Goal: Use online tool/utility: Utilize a website feature to perform a specific function

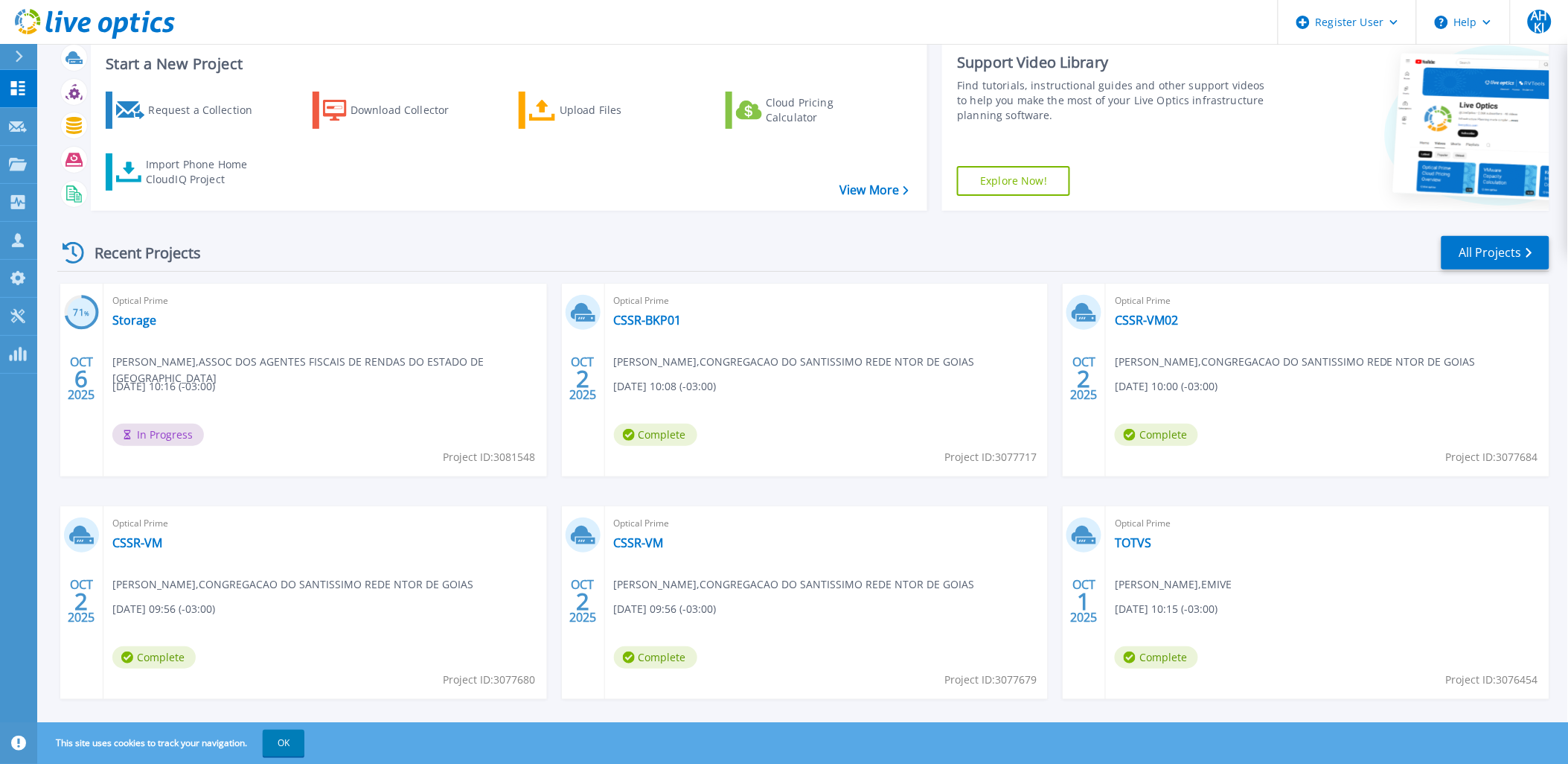
scroll to position [61, 0]
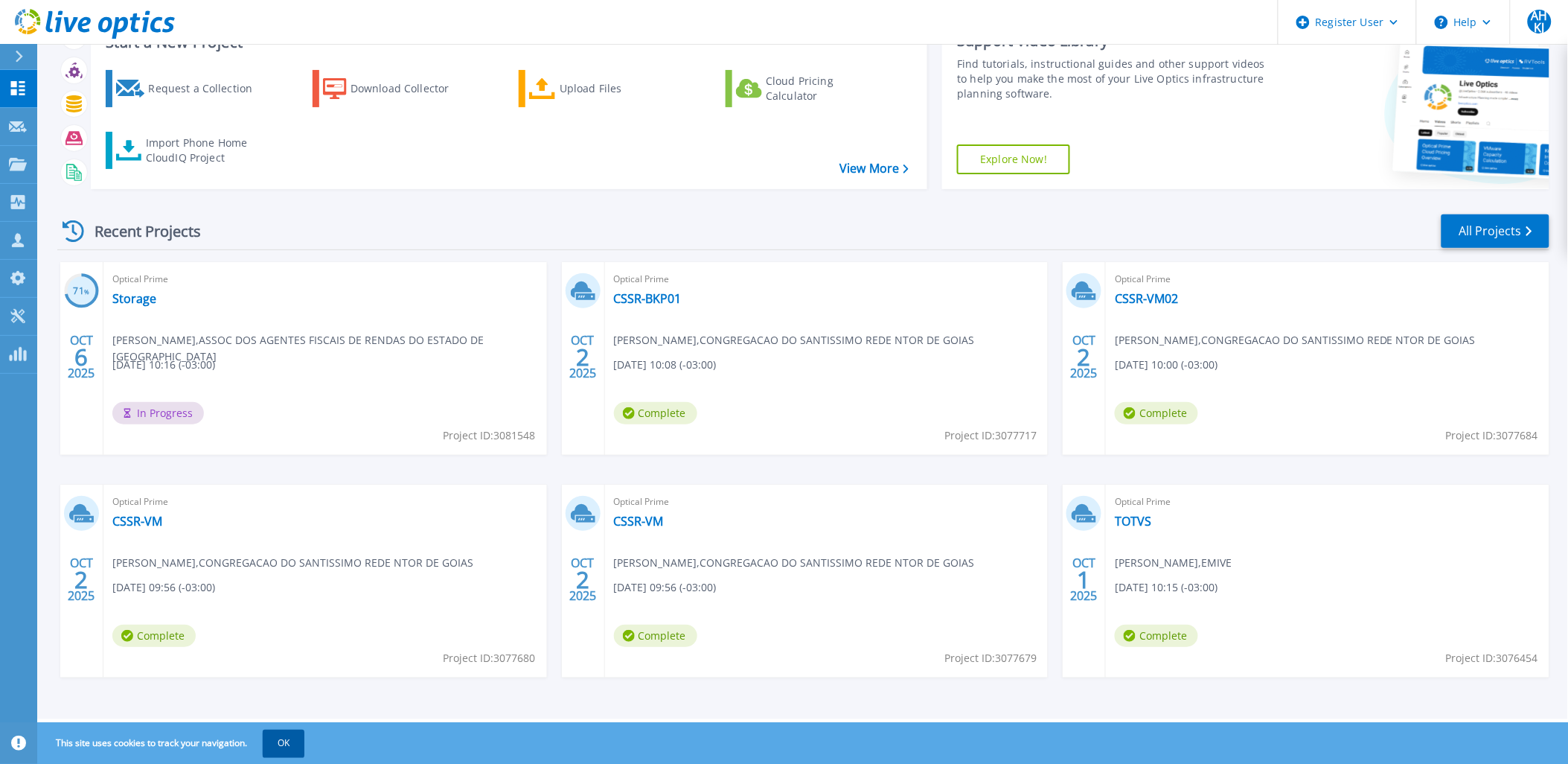
click at [288, 739] on button "OK" at bounding box center [284, 743] width 42 height 27
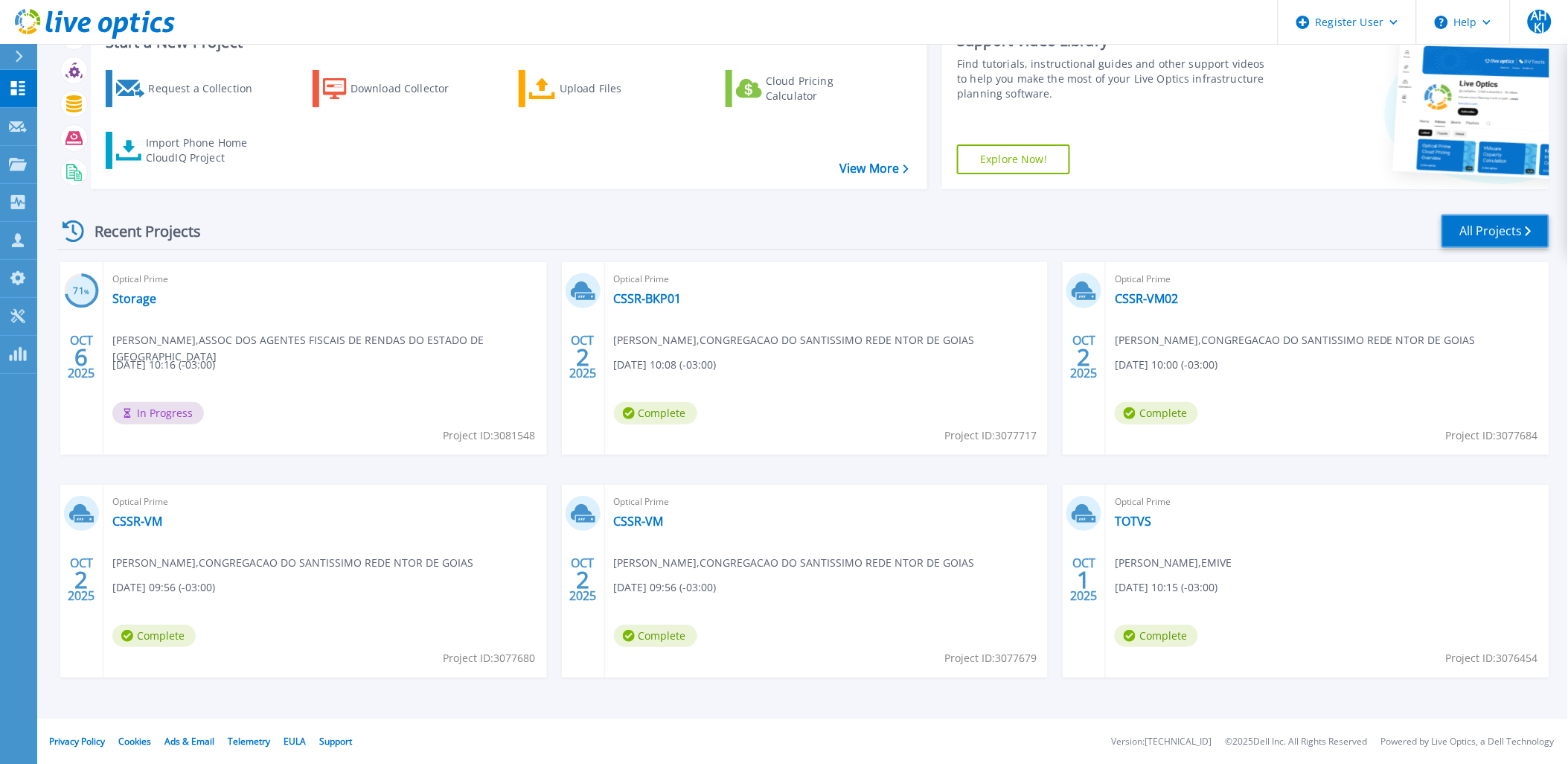
click at [1475, 233] on link "All Projects" at bounding box center [1495, 231] width 108 height 34
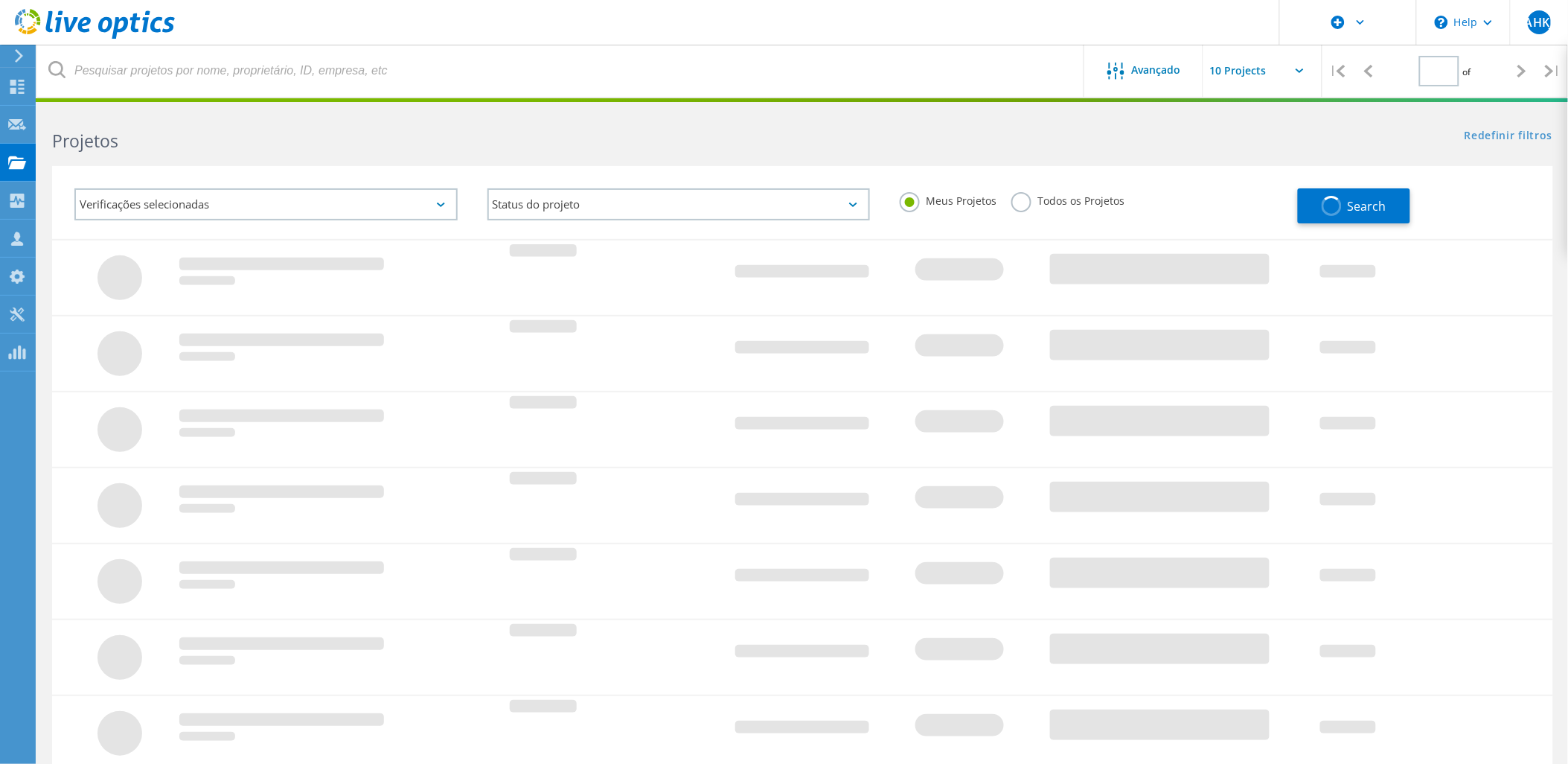
type input "1"
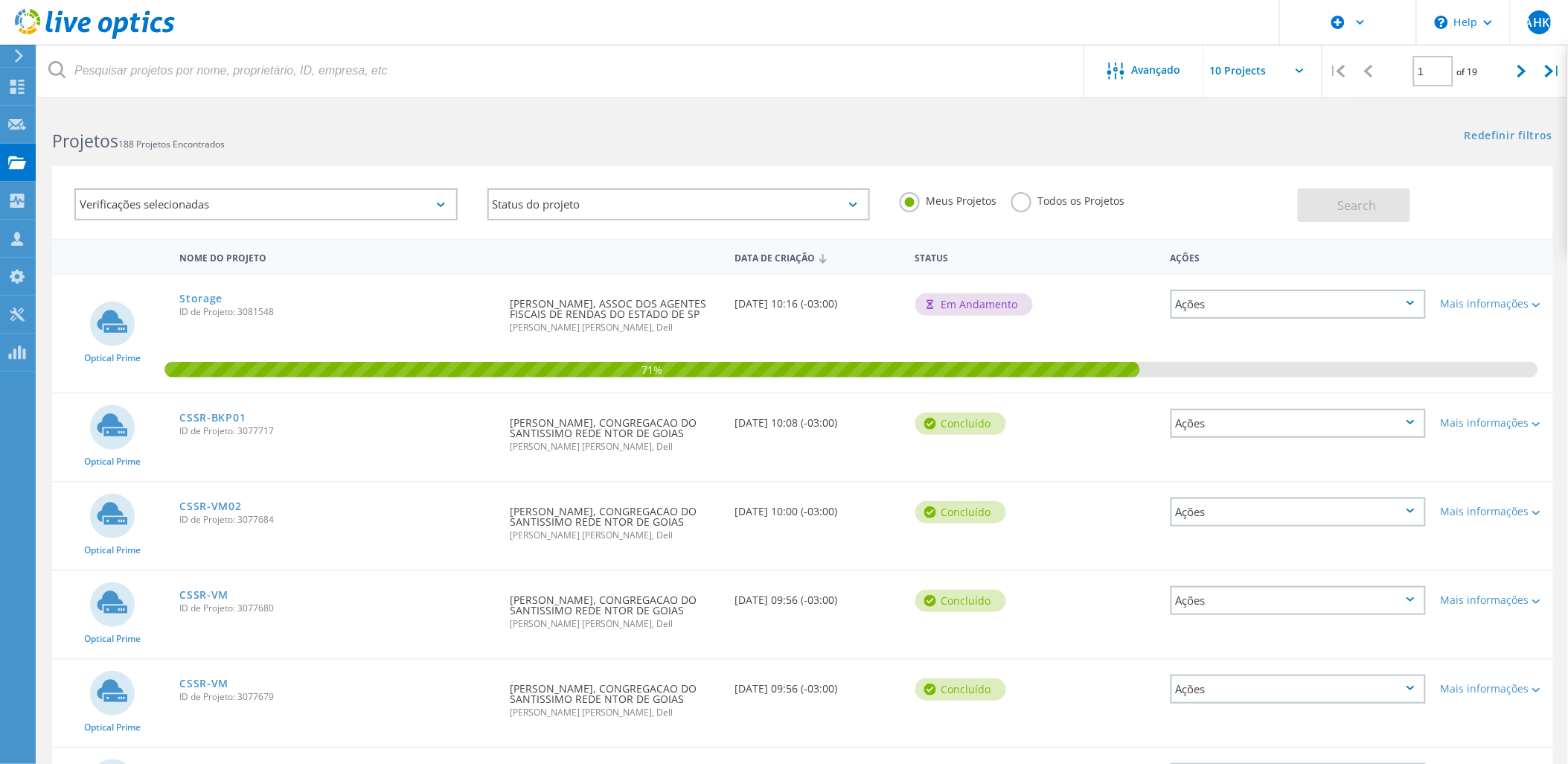
click at [1263, 69] on input "text" at bounding box center [1278, 71] width 149 height 52
click at [1261, 136] on div "Show 20 Projects" at bounding box center [1278, 134] width 147 height 25
type input "Show 20 Projects"
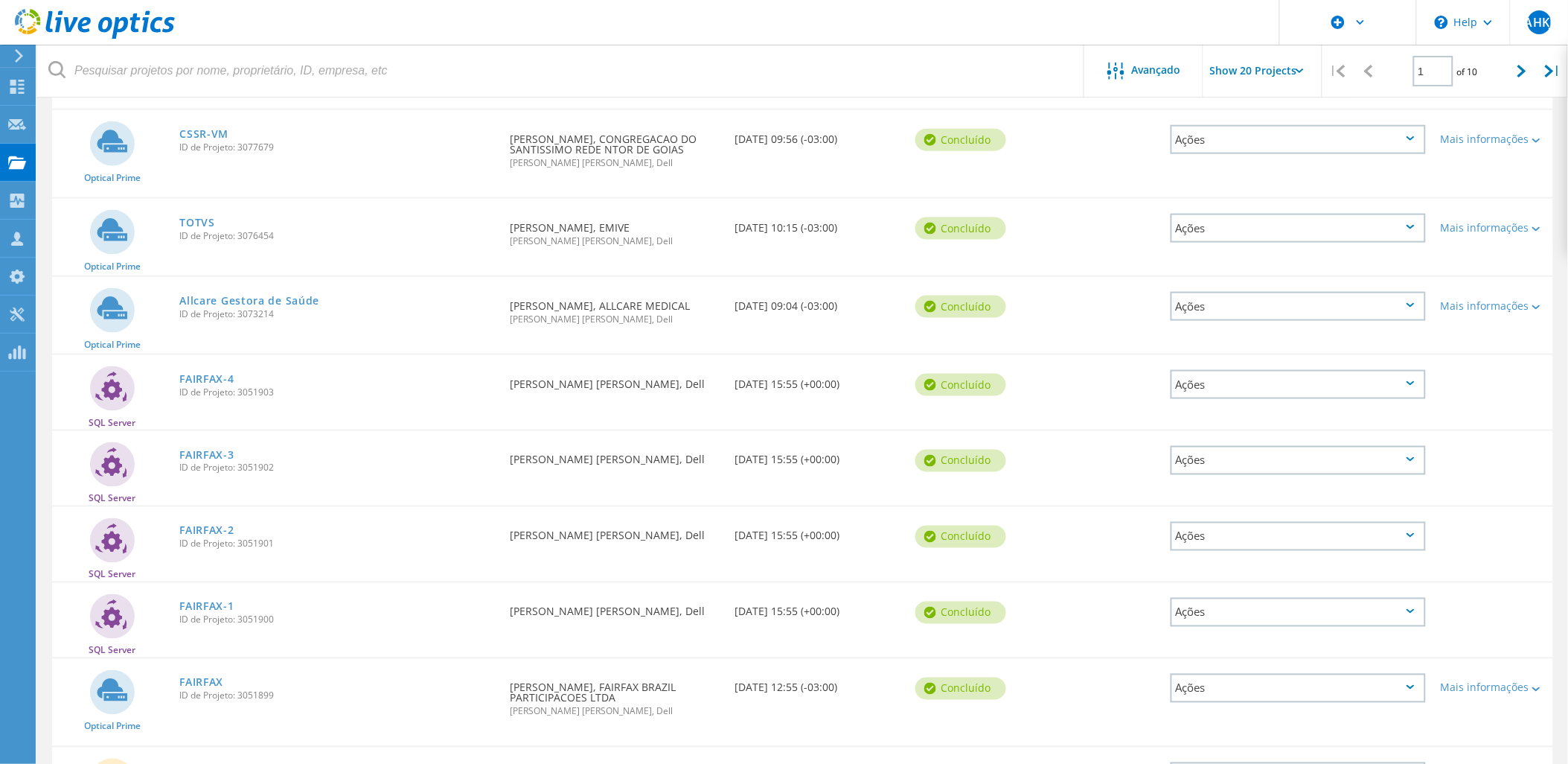
scroll to position [578, 0]
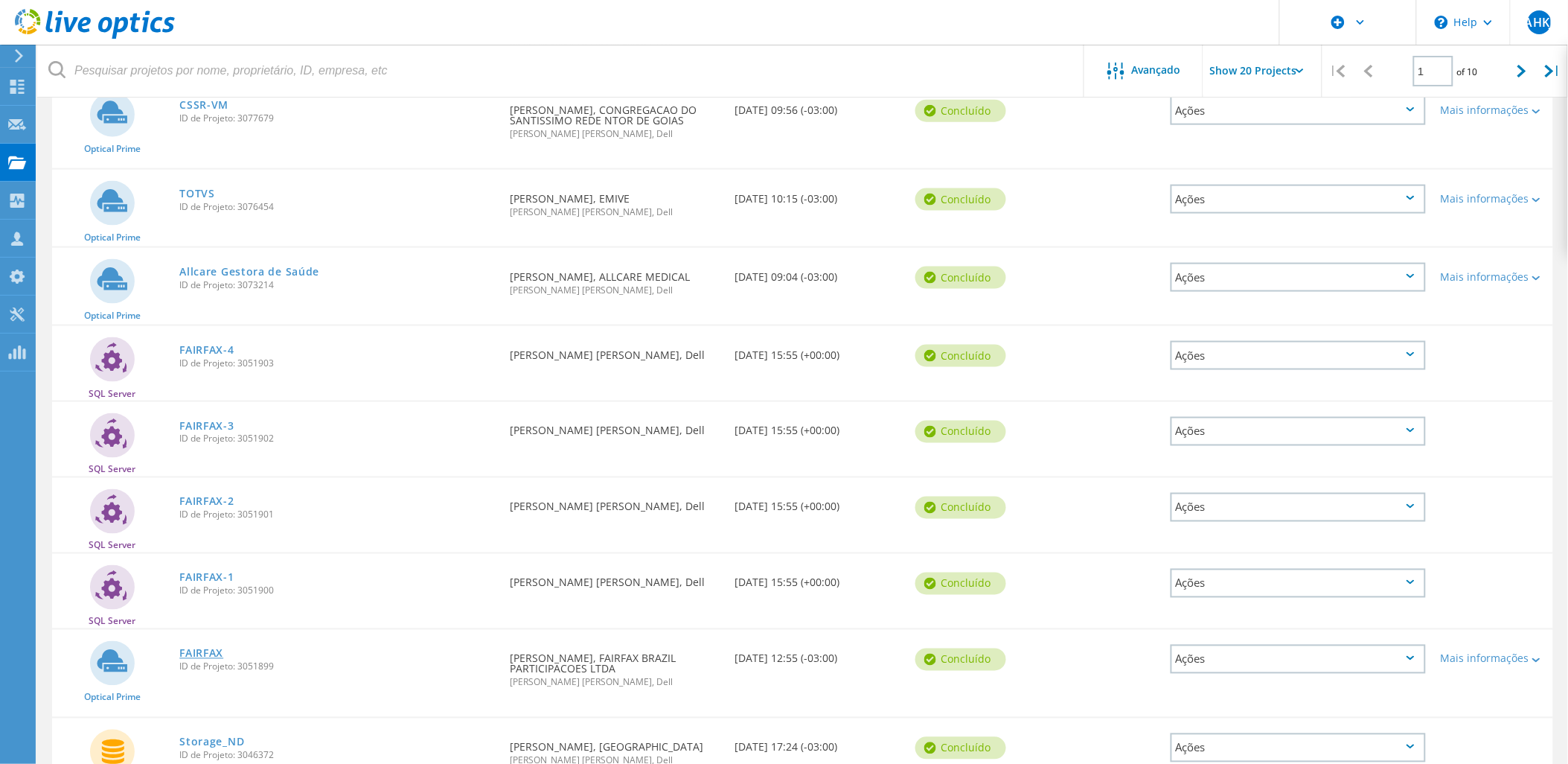
click at [206, 649] on link "FAIRFAX" at bounding box center [201, 654] width 44 height 10
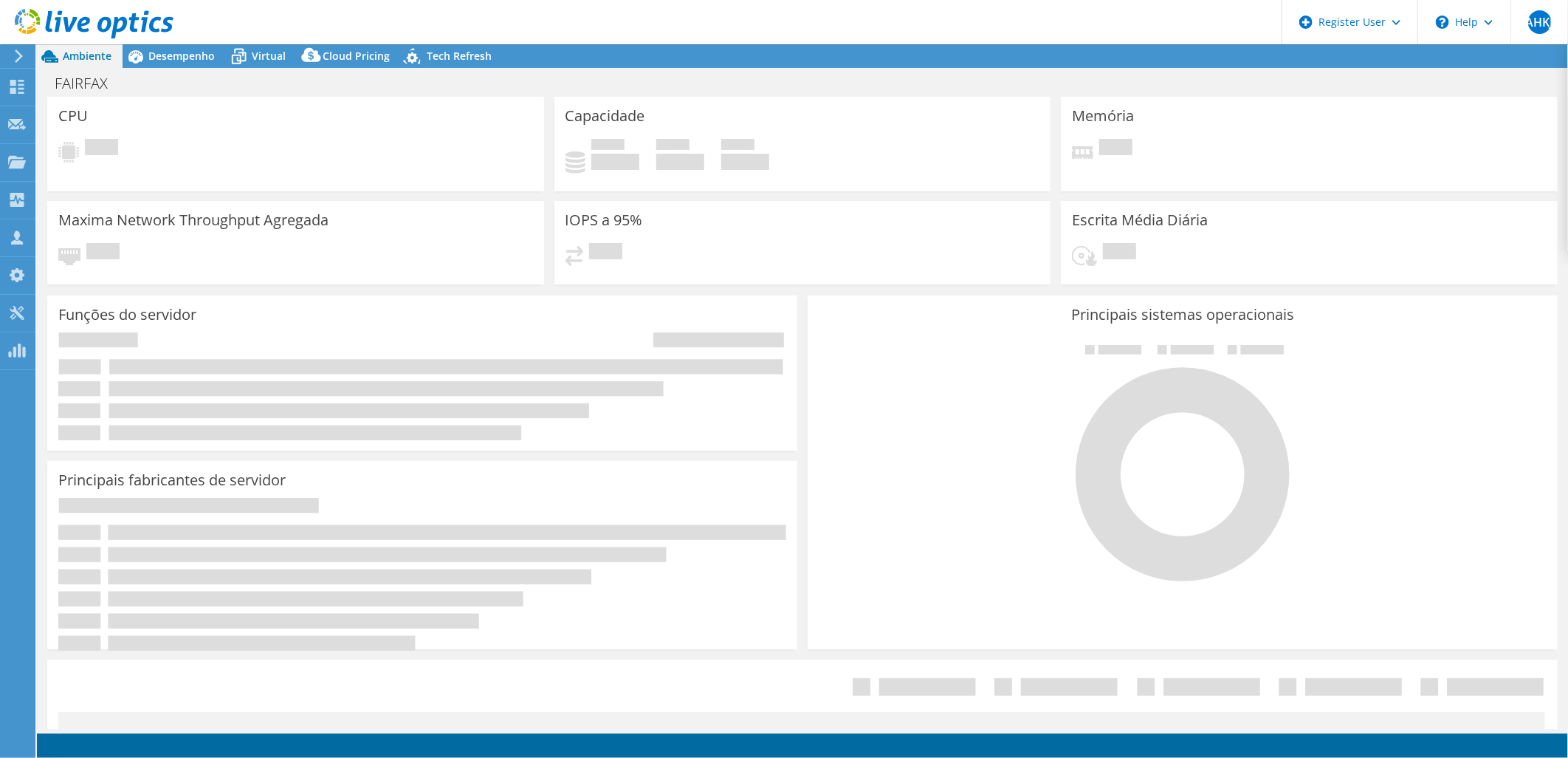
select select "USD"
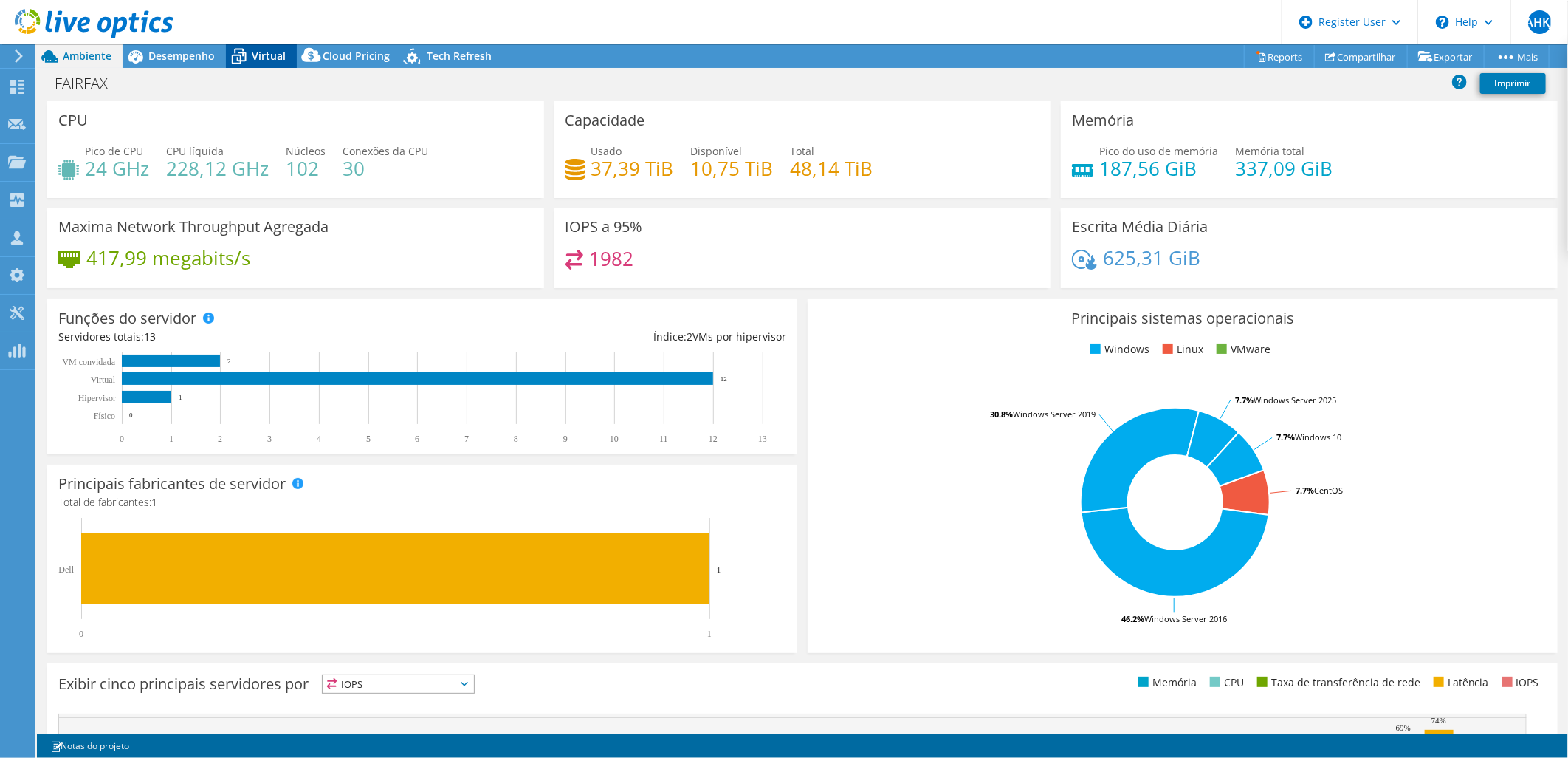
click at [260, 56] on span "Virtual" at bounding box center [269, 56] width 34 height 14
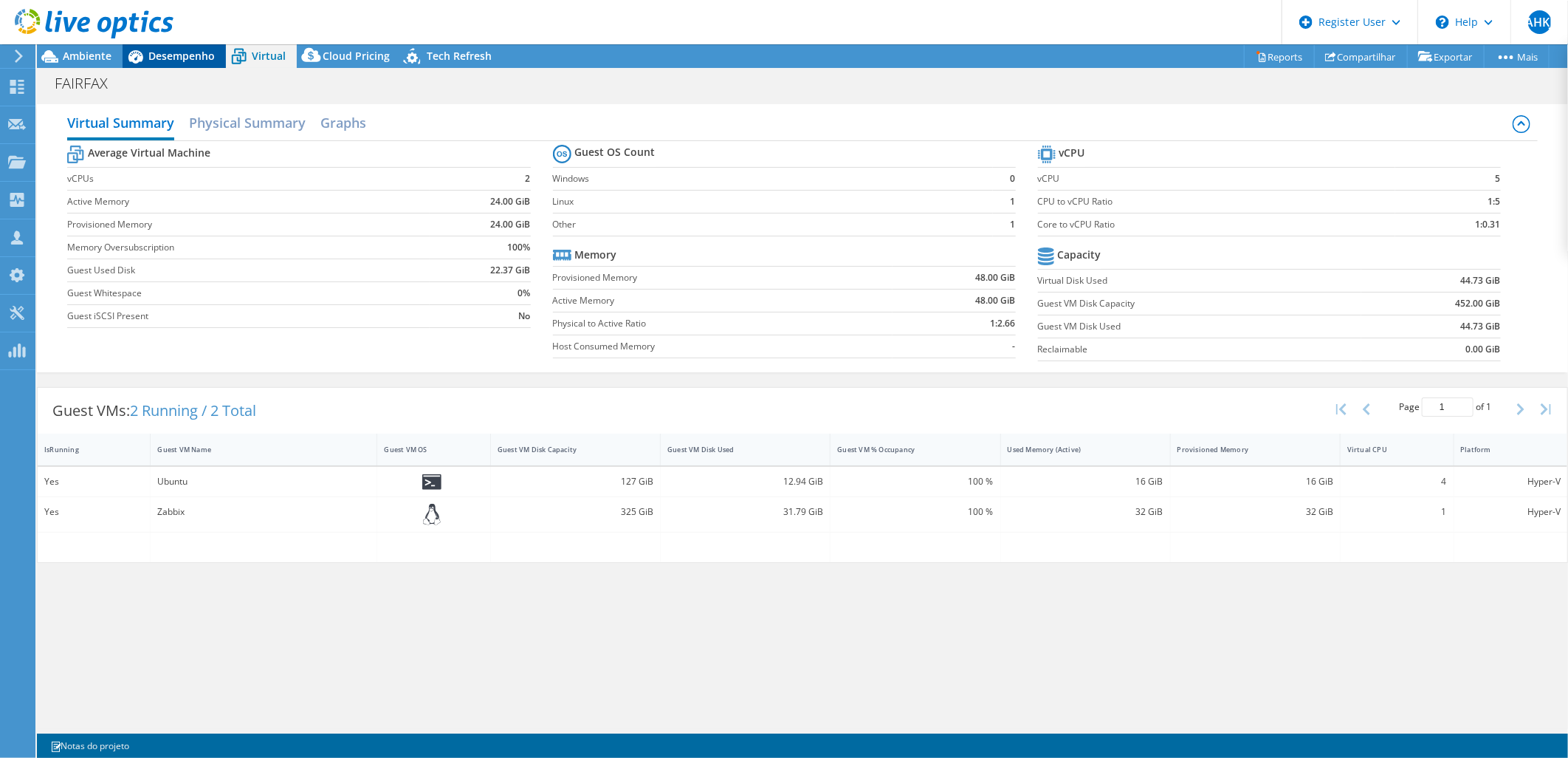
click at [160, 53] on span "Desempenho" at bounding box center [182, 56] width 67 height 14
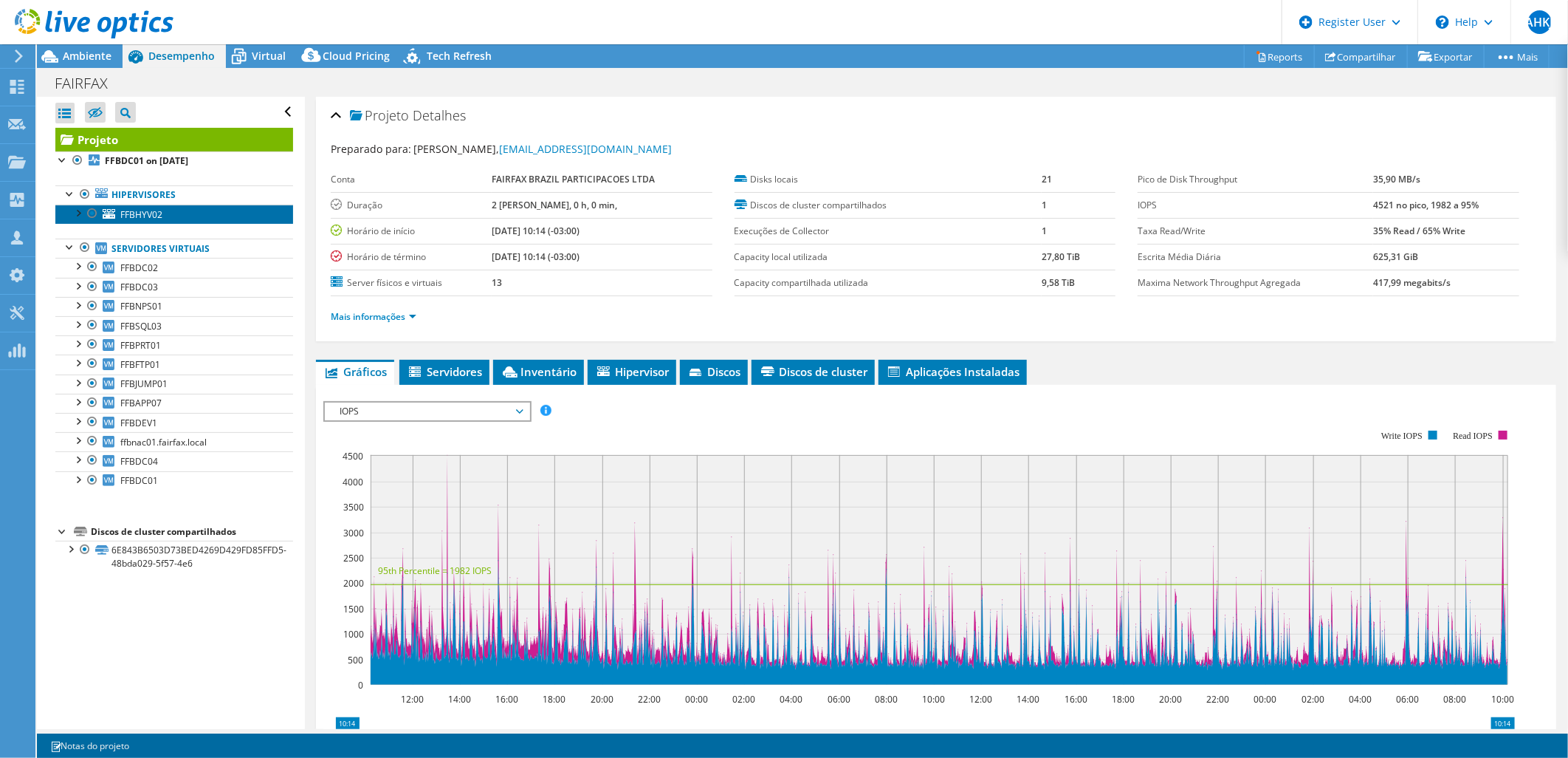
click at [150, 218] on span "FFBHYV02" at bounding box center [141, 215] width 42 height 13
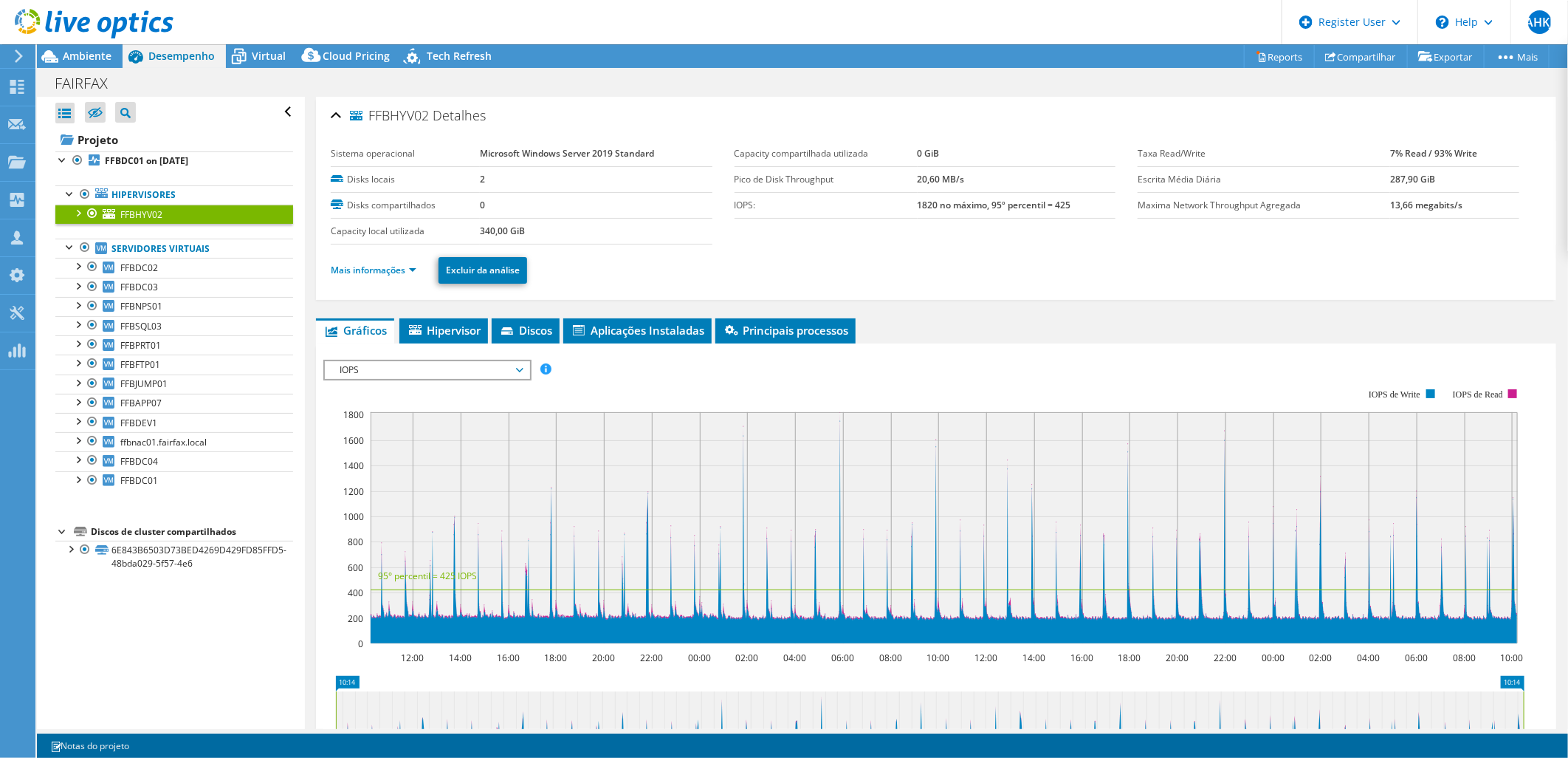
click at [371, 260] on ul "Mais informações Excluir da análise" at bounding box center [936, 268] width 1211 height 30
click at [375, 269] on link "Mais informações" at bounding box center [373, 269] width 85 height 13
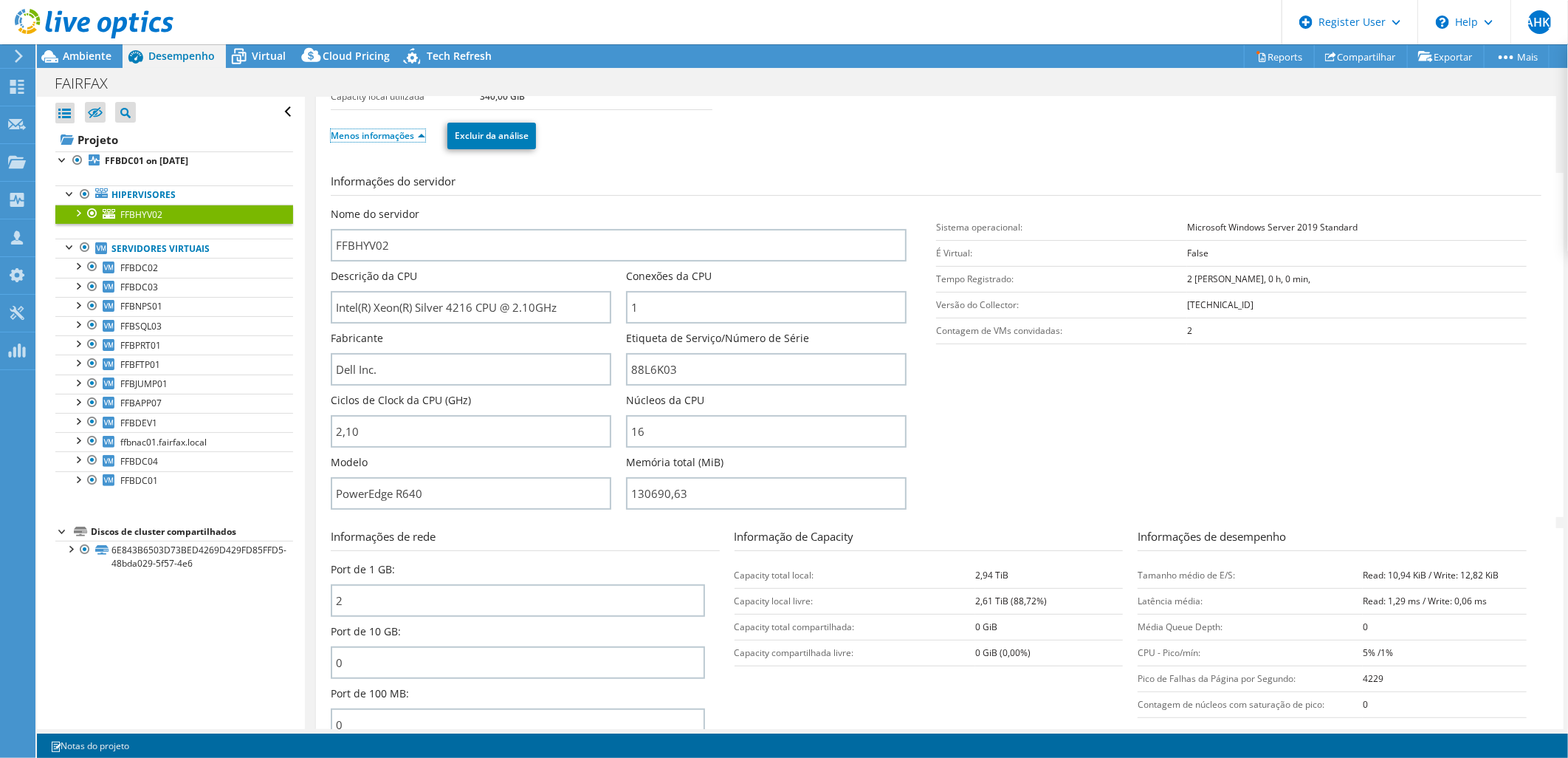
scroll to position [164, 0]
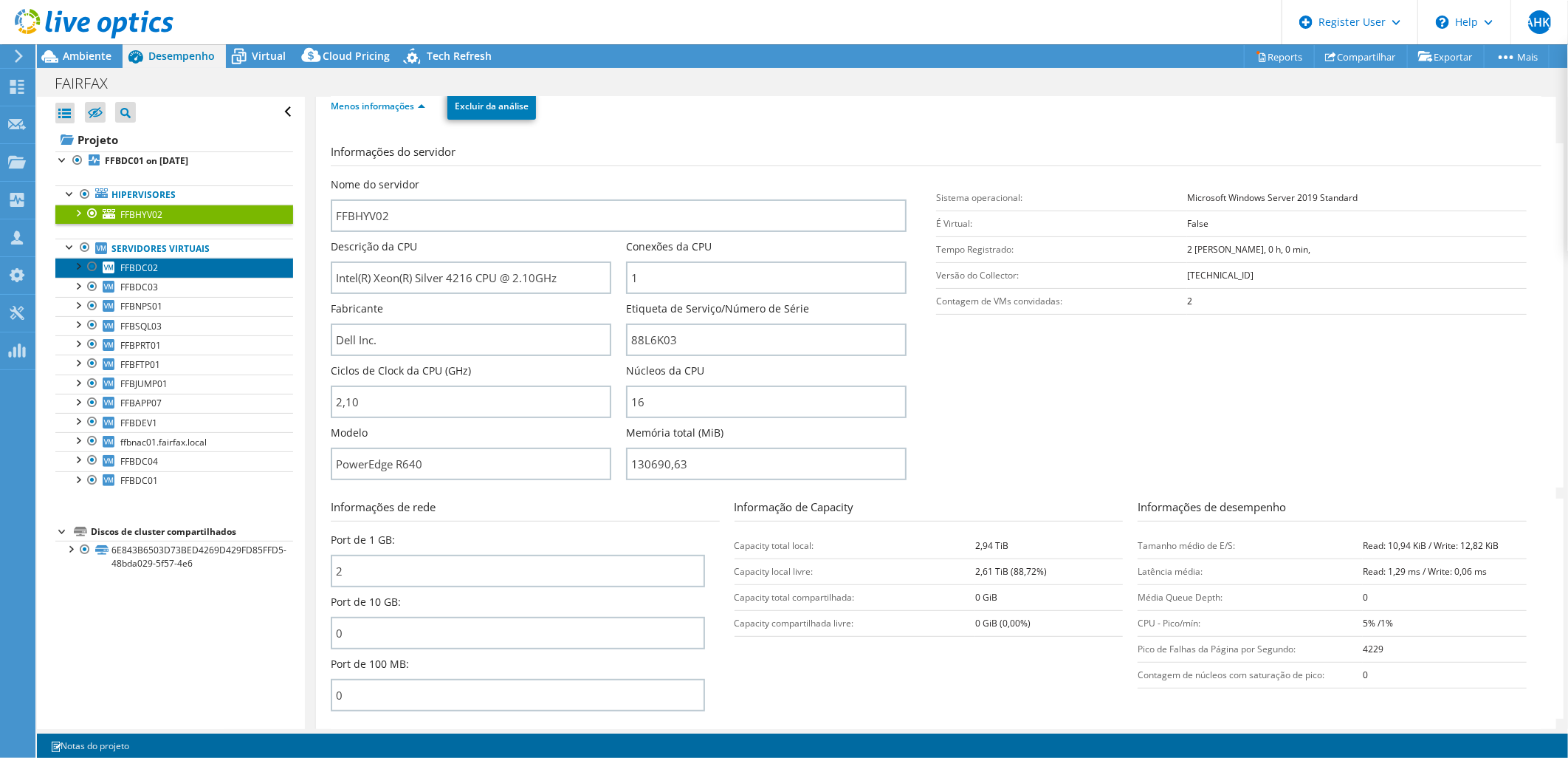
click at [157, 267] on link "FFBDC02" at bounding box center [174, 267] width 237 height 19
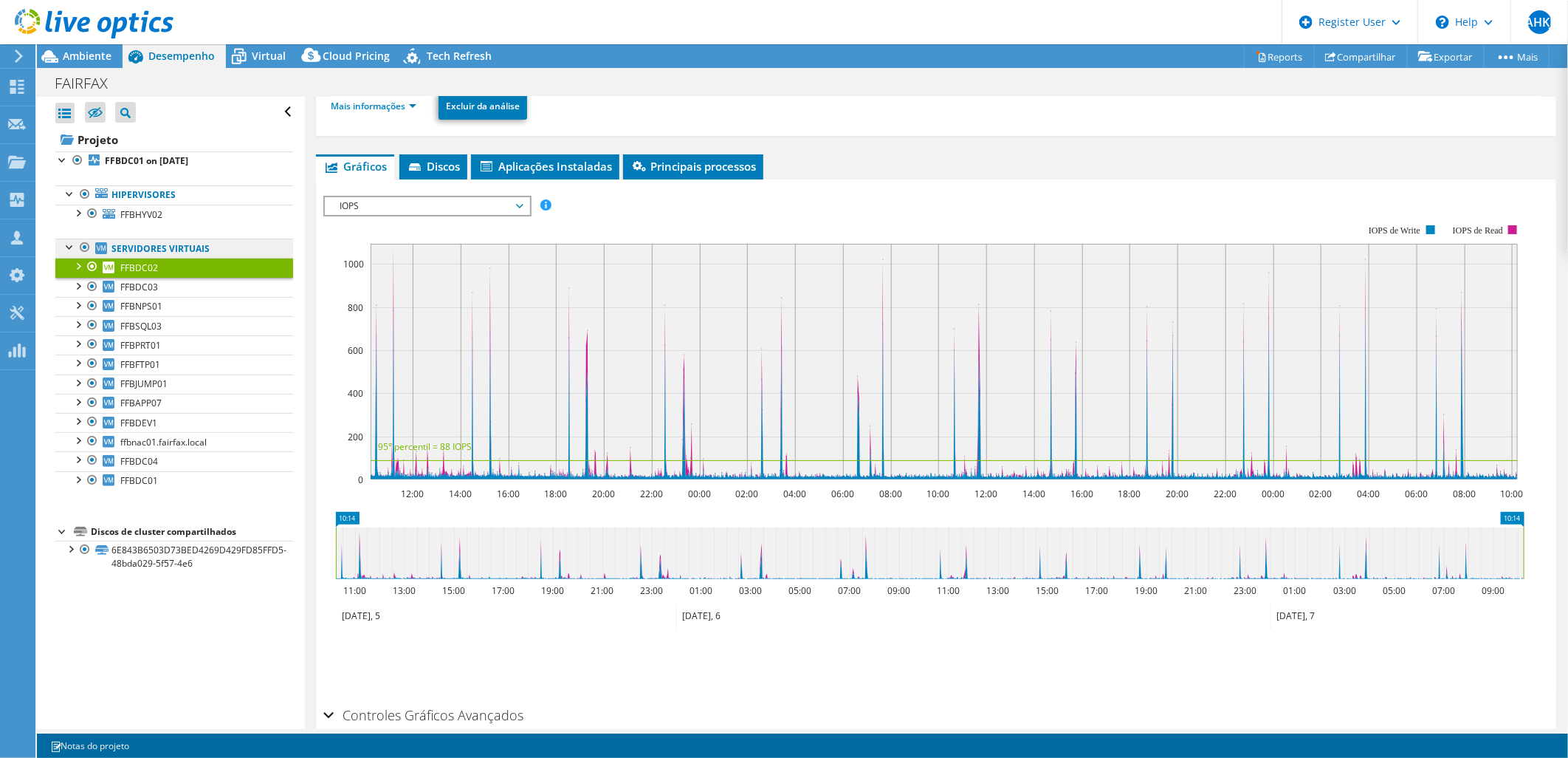
click at [166, 252] on link "Servidores virtuais" at bounding box center [174, 248] width 237 height 19
click at [86, 193] on div at bounding box center [85, 195] width 15 height 18
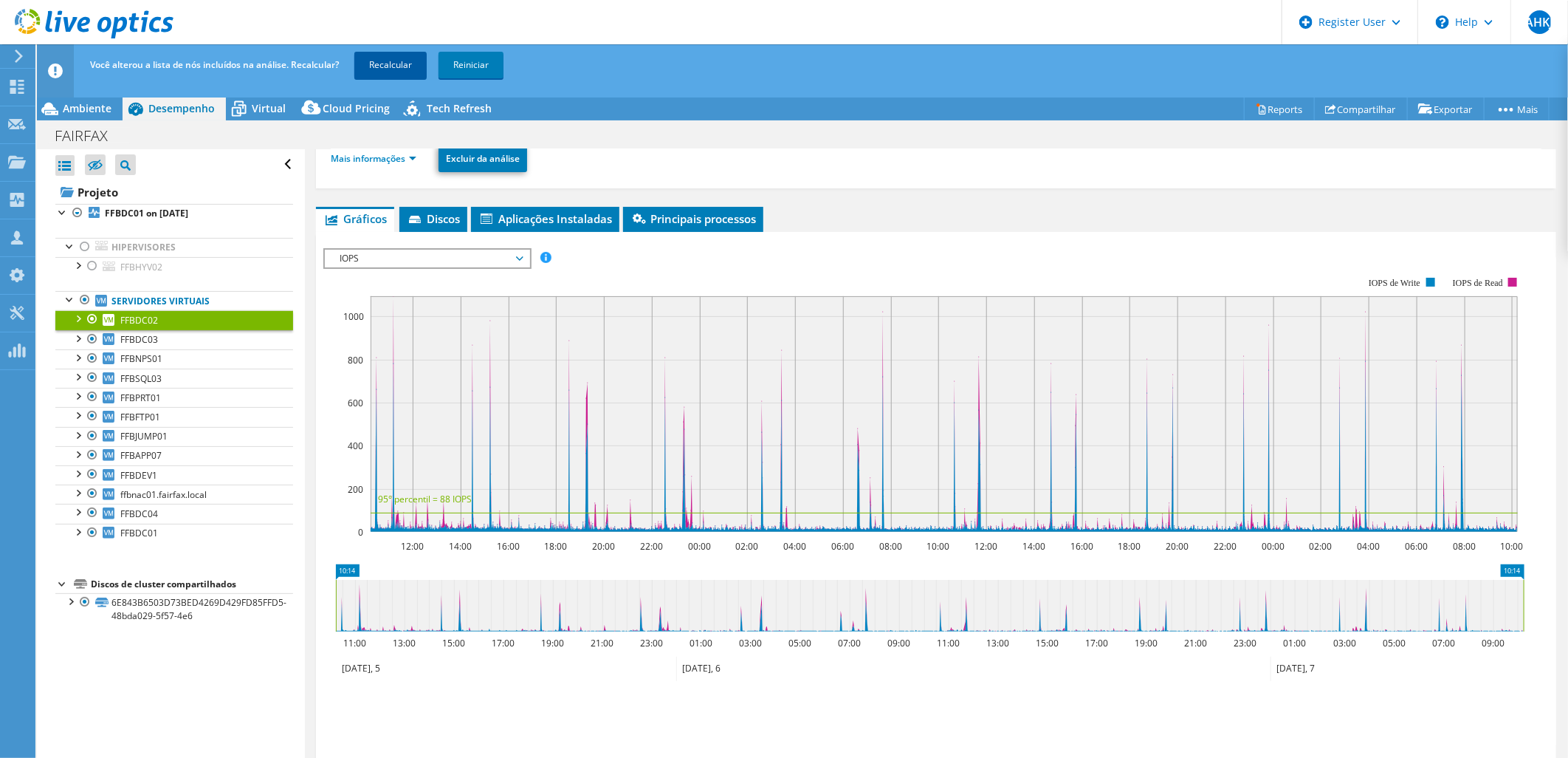
click at [408, 62] on link "Recalcular" at bounding box center [391, 65] width 73 height 27
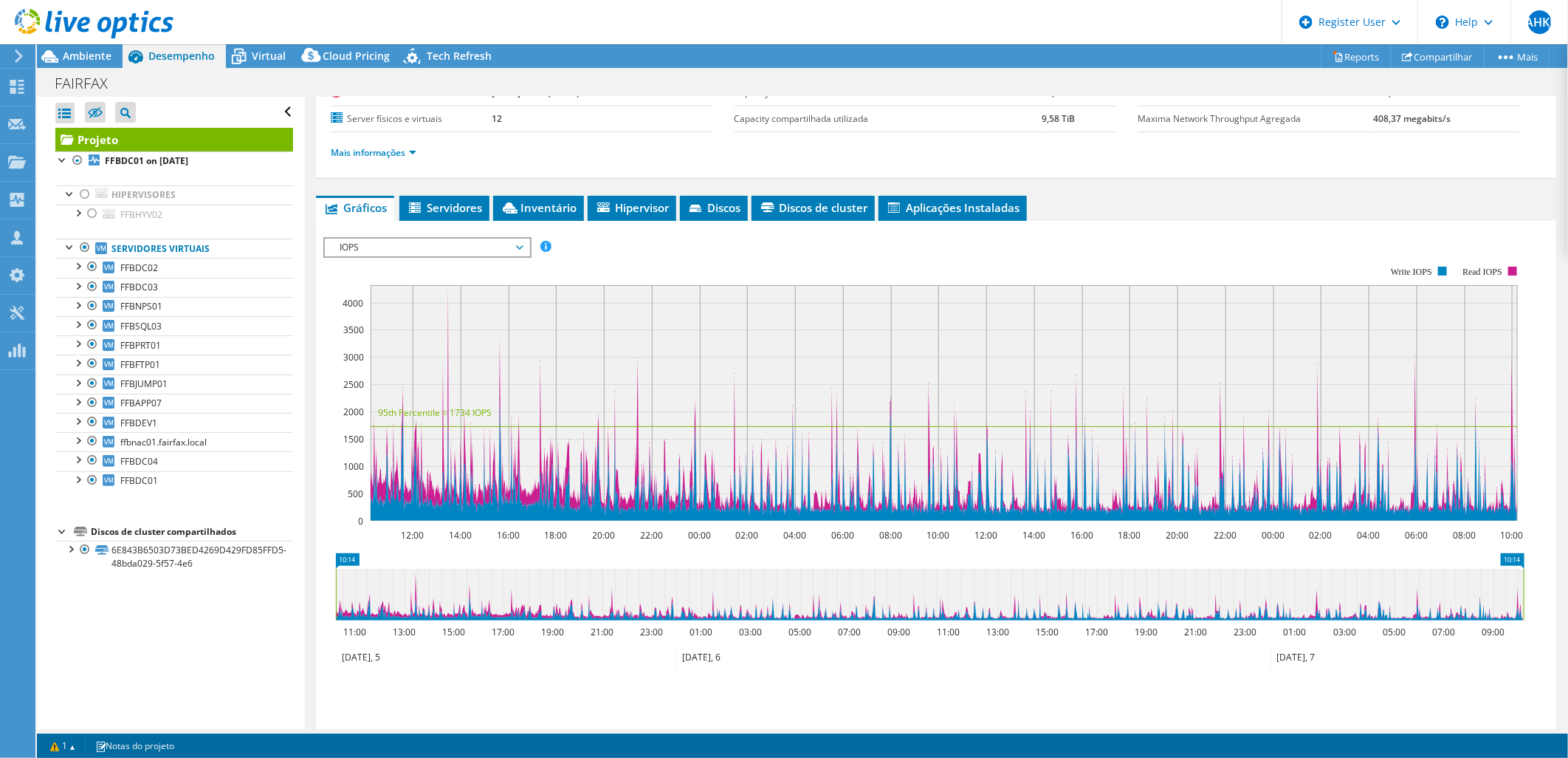
radio input "false"
radio input "true"
click at [106, 47] on div at bounding box center [87, 24] width 174 height 50
click at [97, 55] on span "Ambiente" at bounding box center [88, 56] width 49 height 14
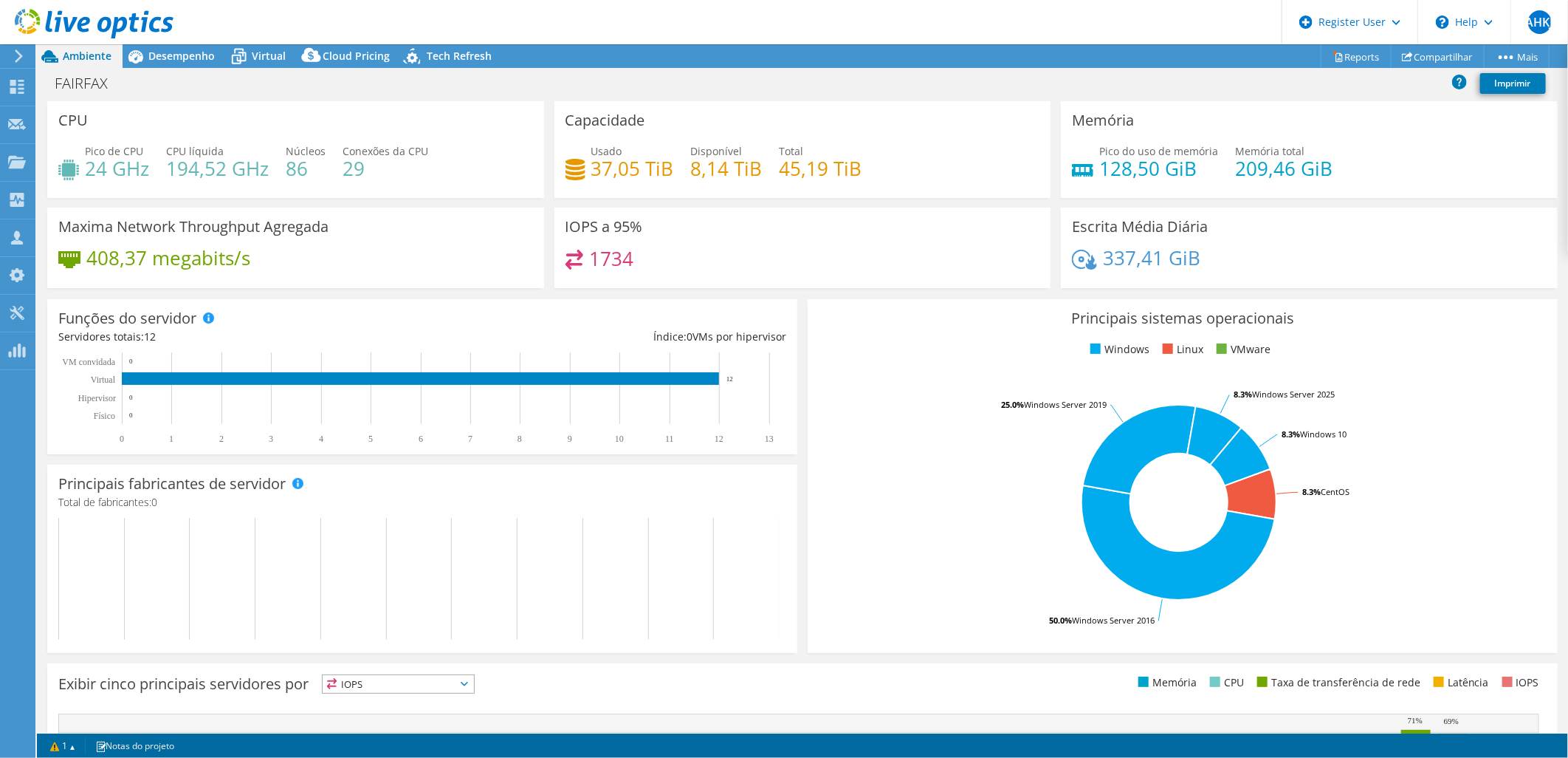
click at [163, 48] on div at bounding box center [87, 24] width 174 height 50
click at [163, 61] on span "Desempenho" at bounding box center [182, 56] width 67 height 14
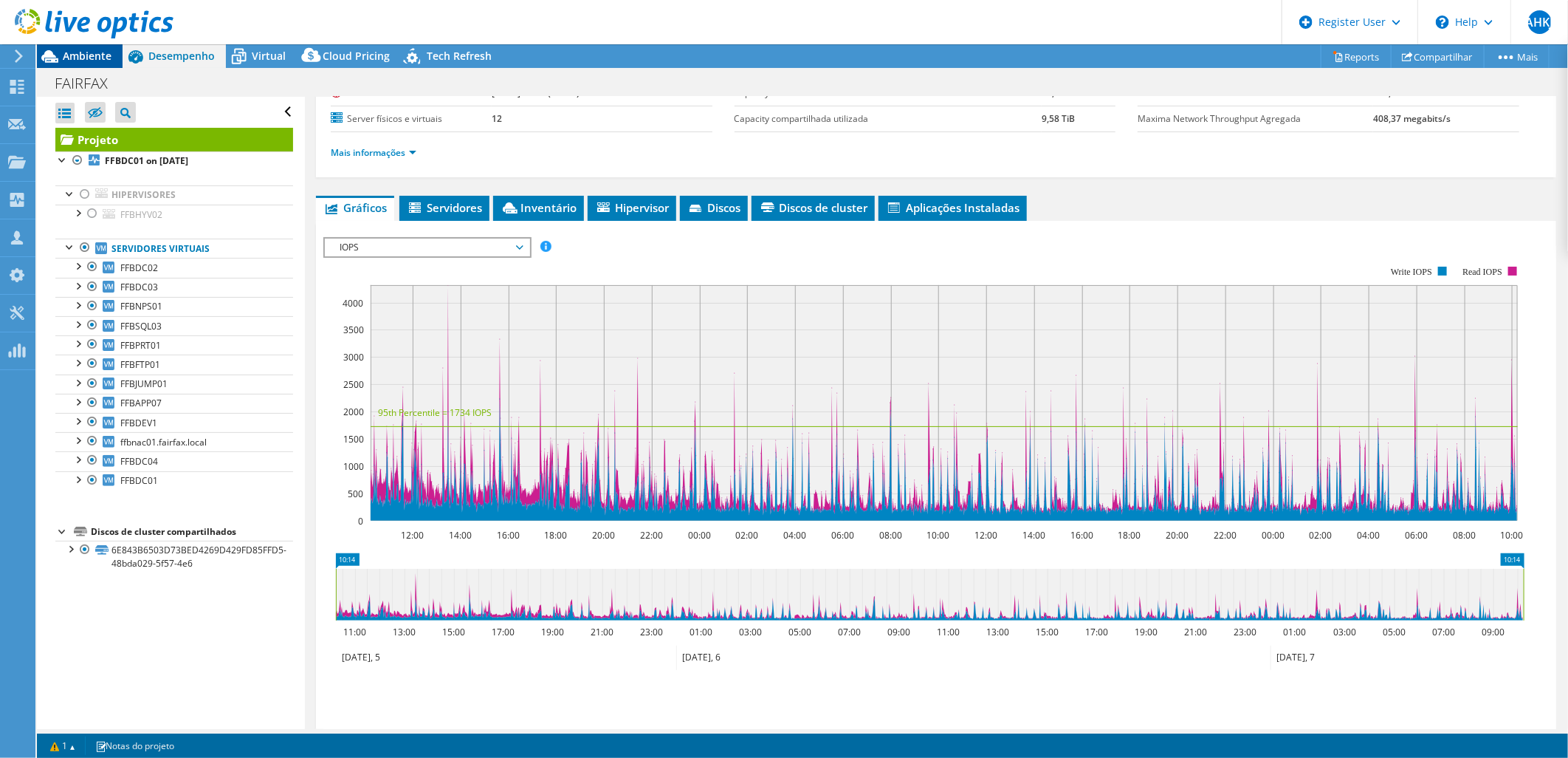
click at [111, 59] on span "Ambiente" at bounding box center [88, 56] width 49 height 14
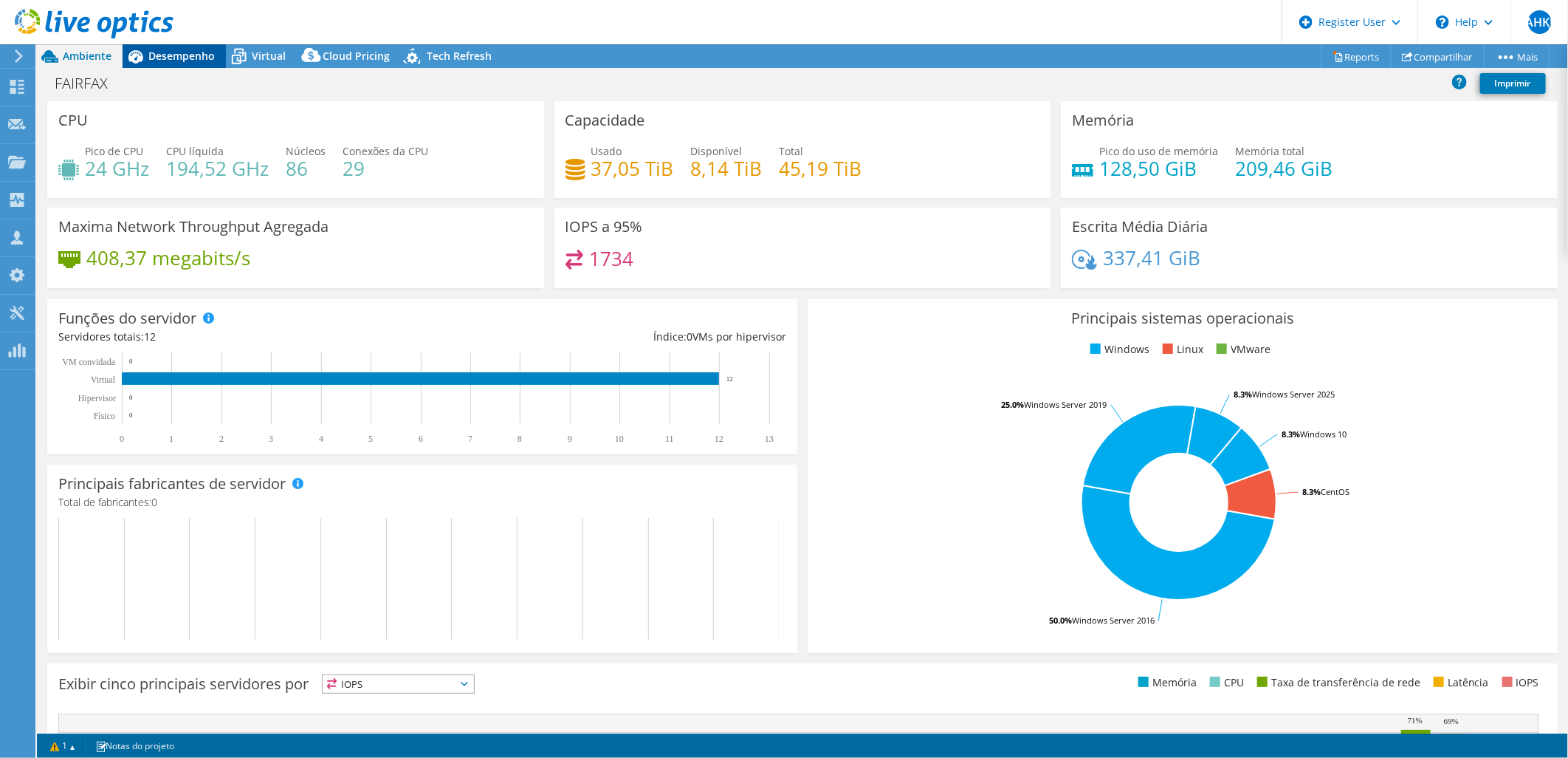
click at [202, 62] on span "Desempenho" at bounding box center [182, 56] width 67 height 14
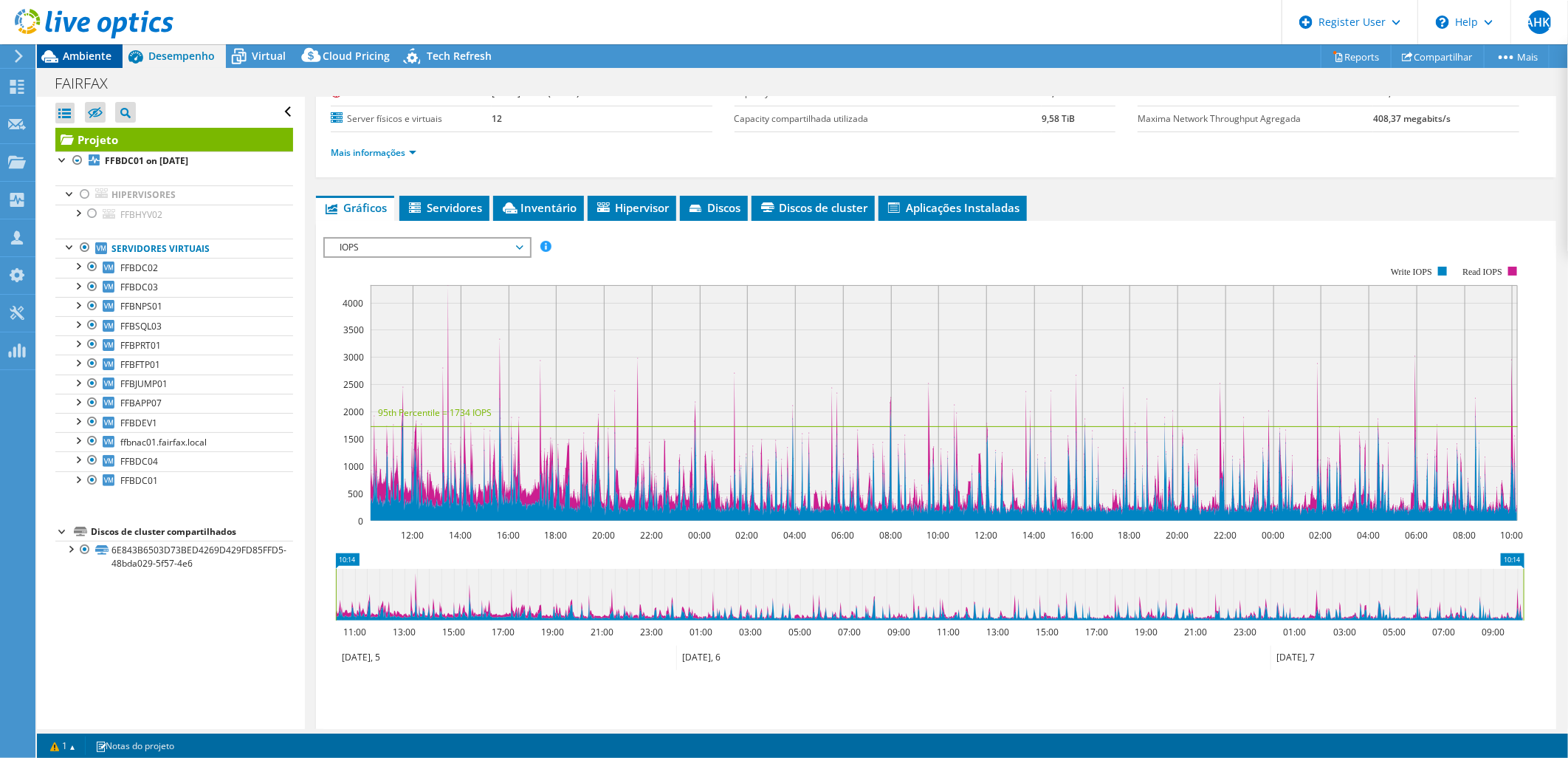
click at [99, 59] on span "Ambiente" at bounding box center [88, 56] width 49 height 14
